Goal: Task Accomplishment & Management: Use online tool/utility

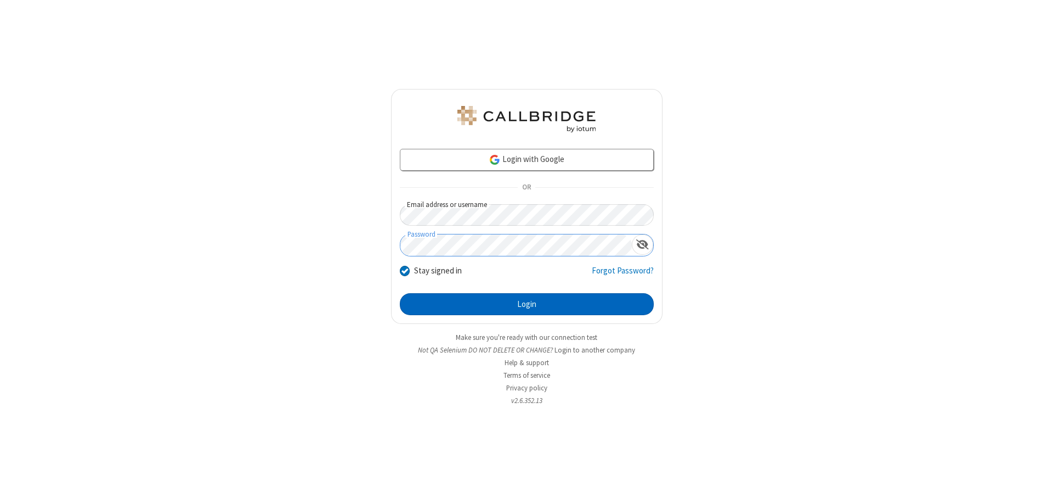
click at [527, 304] on button "Login" at bounding box center [527, 304] width 254 height 22
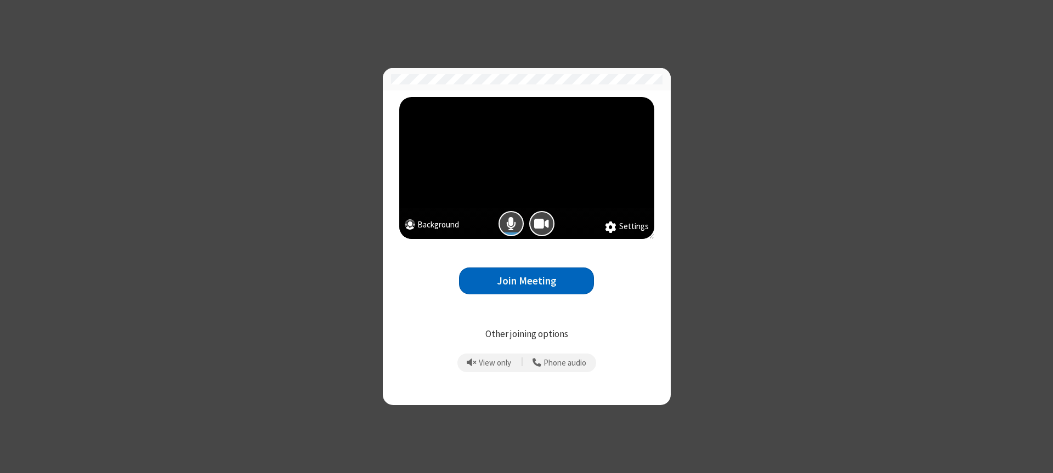
click at [527, 281] on button "Join Meeting" at bounding box center [526, 281] width 135 height 27
